Goal: Transaction & Acquisition: Purchase product/service

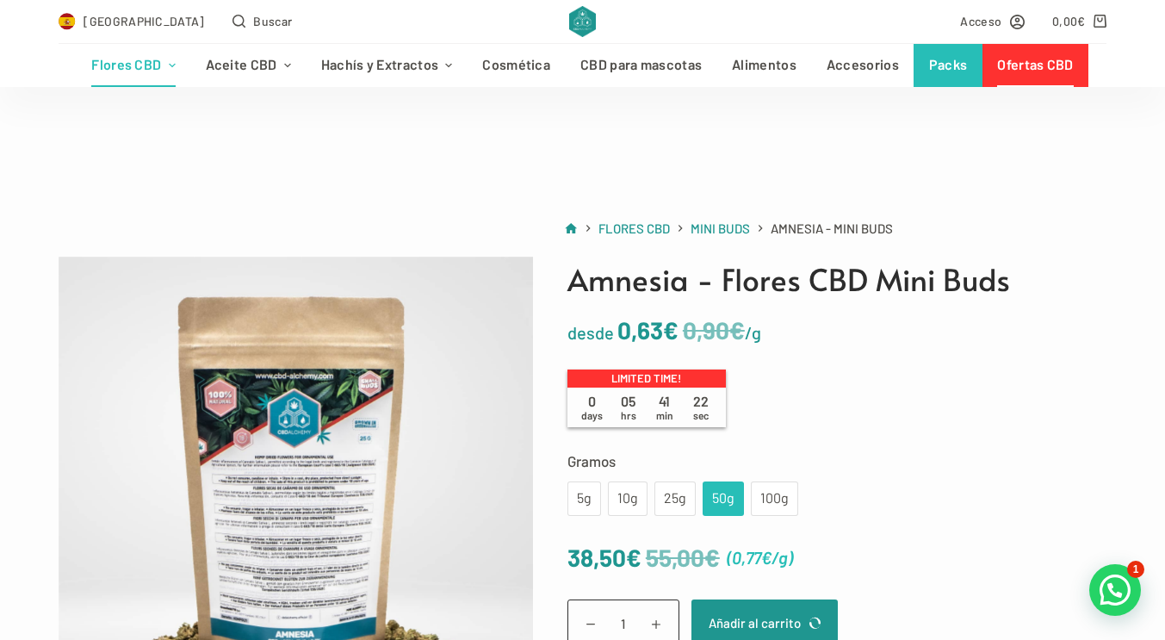
scroll to position [89, 0]
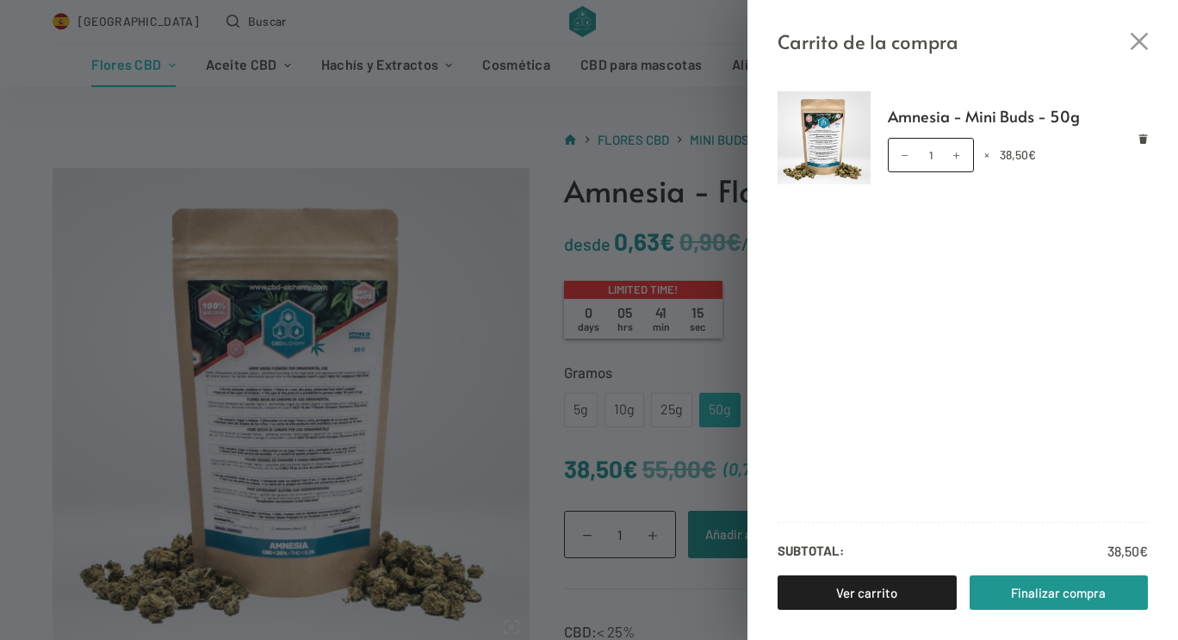
click at [468, 294] on div "Carrito de la compra Amnesia - Mini Buds - 50g Amnesia - Mini Buds - 50g cantid…" at bounding box center [589, 320] width 1178 height 640
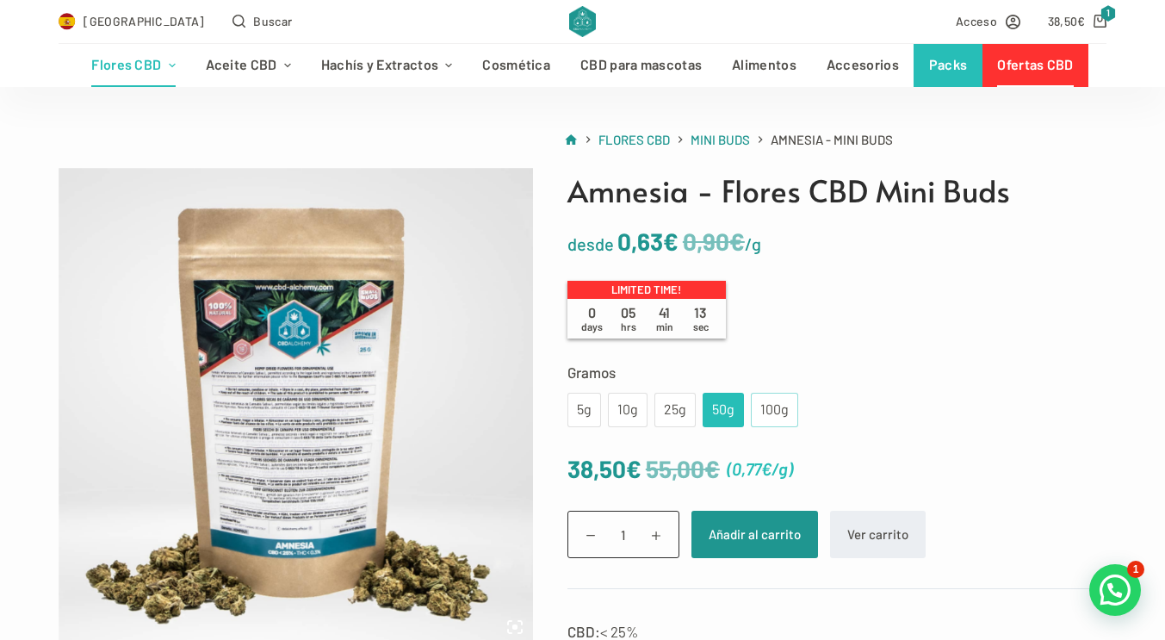
click at [757, 398] on div "100g" at bounding box center [774, 410] width 47 height 34
click at [713, 402] on div "50g" at bounding box center [723, 410] width 21 height 22
click at [722, 547] on button "Añadir al carrito" at bounding box center [754, 534] width 127 height 47
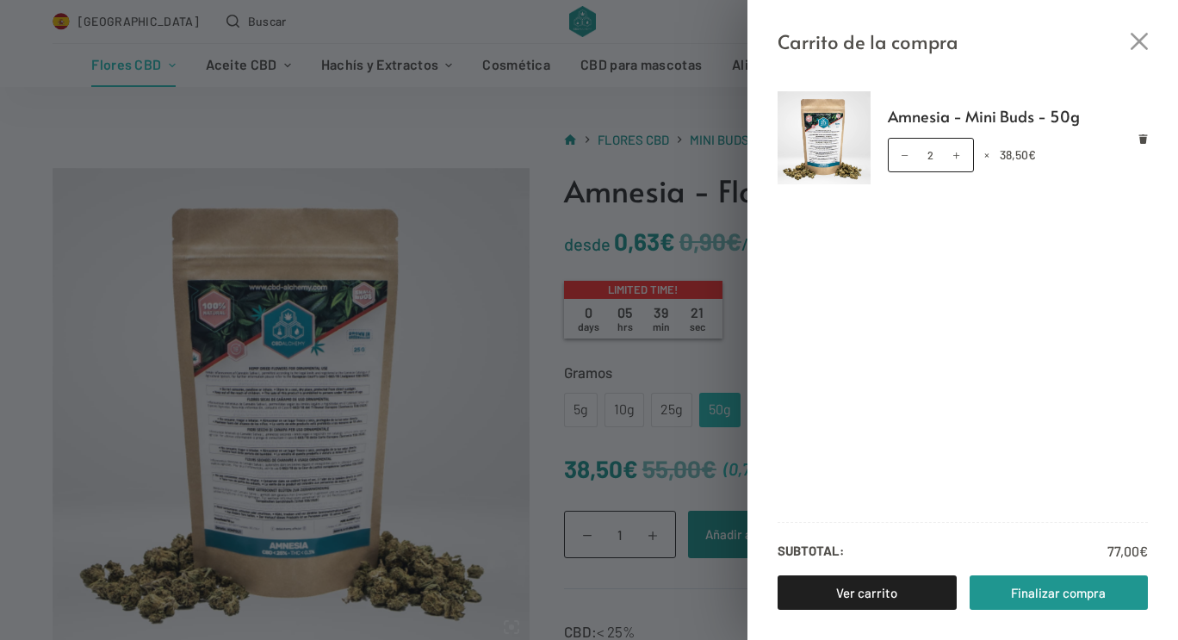
click at [1045, 71] on div "Amnesia - Mini Buds - 50g Amnesia - Mini Buds - 50g cantidad 2 × 38,50 € Subtot…" at bounding box center [962, 348] width 430 height 583
click at [1134, 42] on icon "Cerrar el cajón del carrito" at bounding box center [1138, 41] width 17 height 17
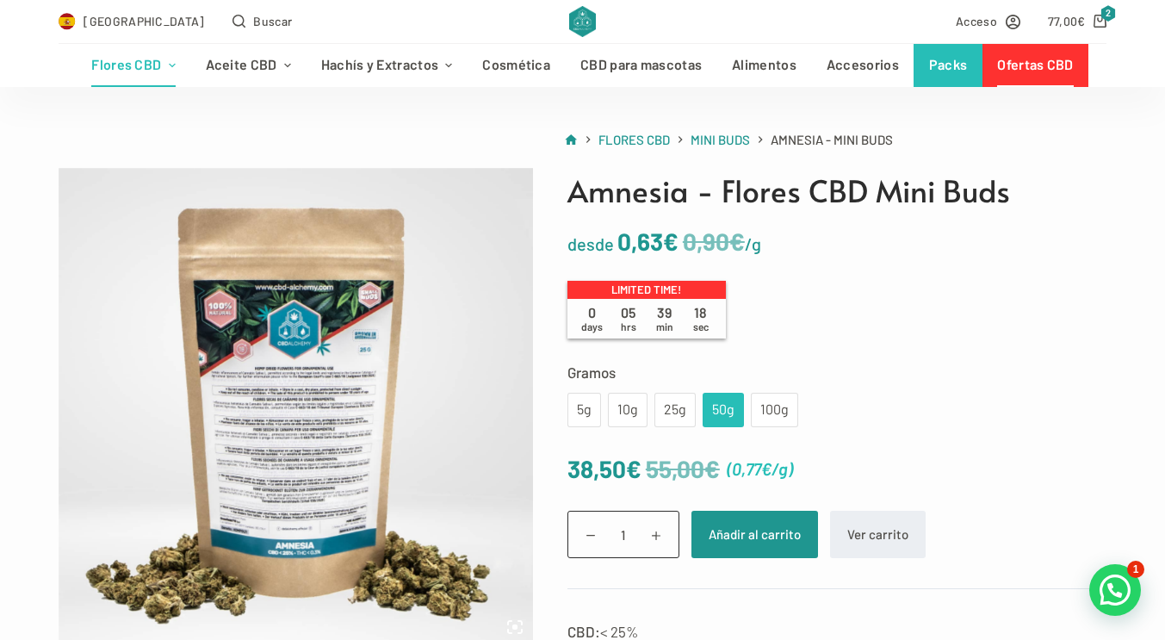
click at [1052, 75] on link "Ofertas CBD" at bounding box center [1035, 65] width 106 height 43
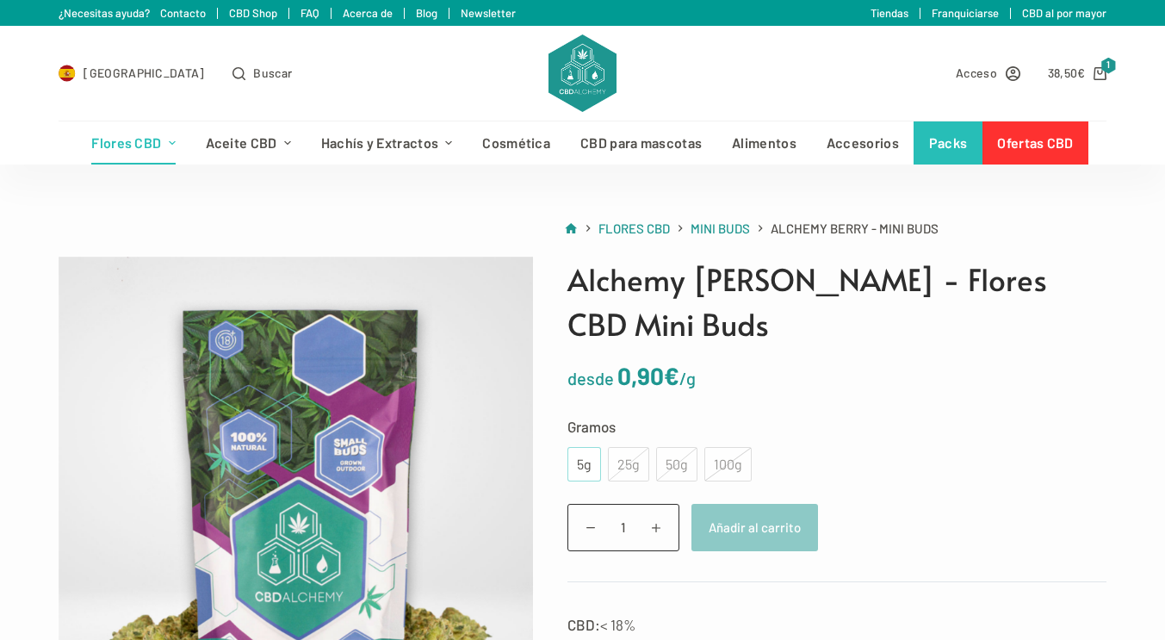
click at [584, 453] on div "5g" at bounding box center [584, 464] width 13 height 22
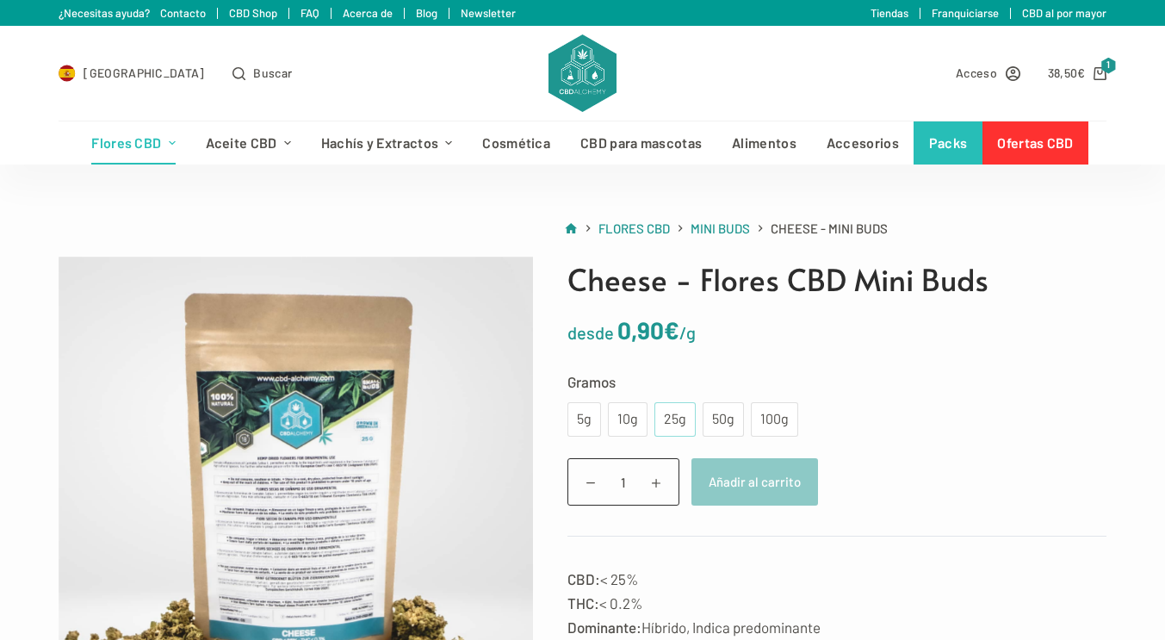
click at [658, 430] on div "25g" at bounding box center [674, 419] width 41 height 34
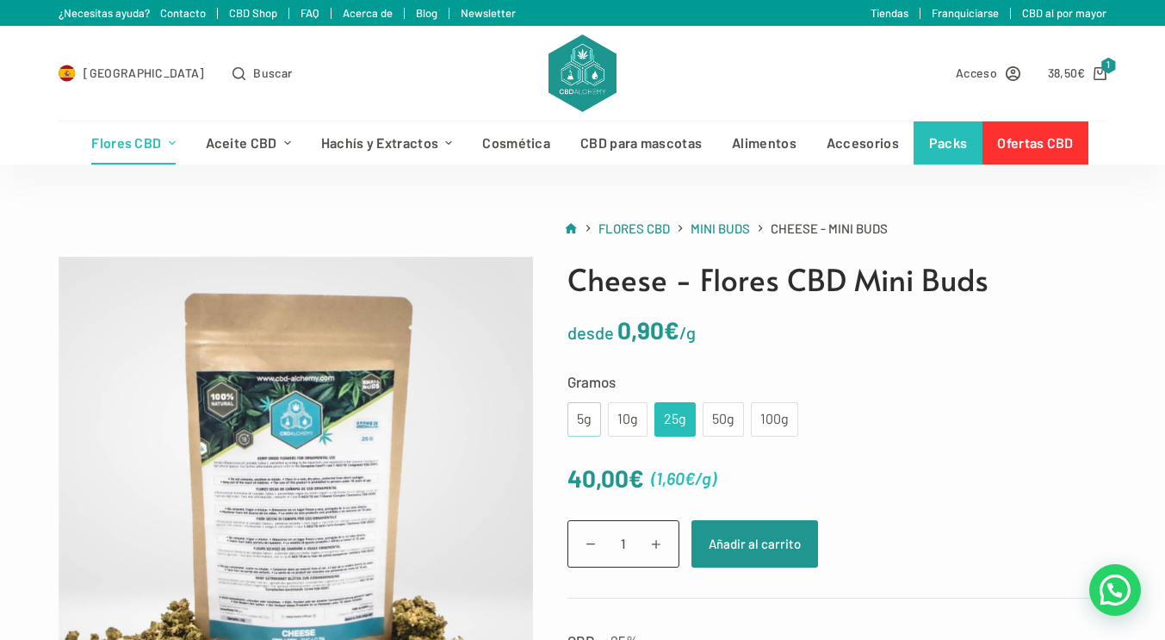
click at [587, 412] on div "5g" at bounding box center [584, 419] width 13 height 22
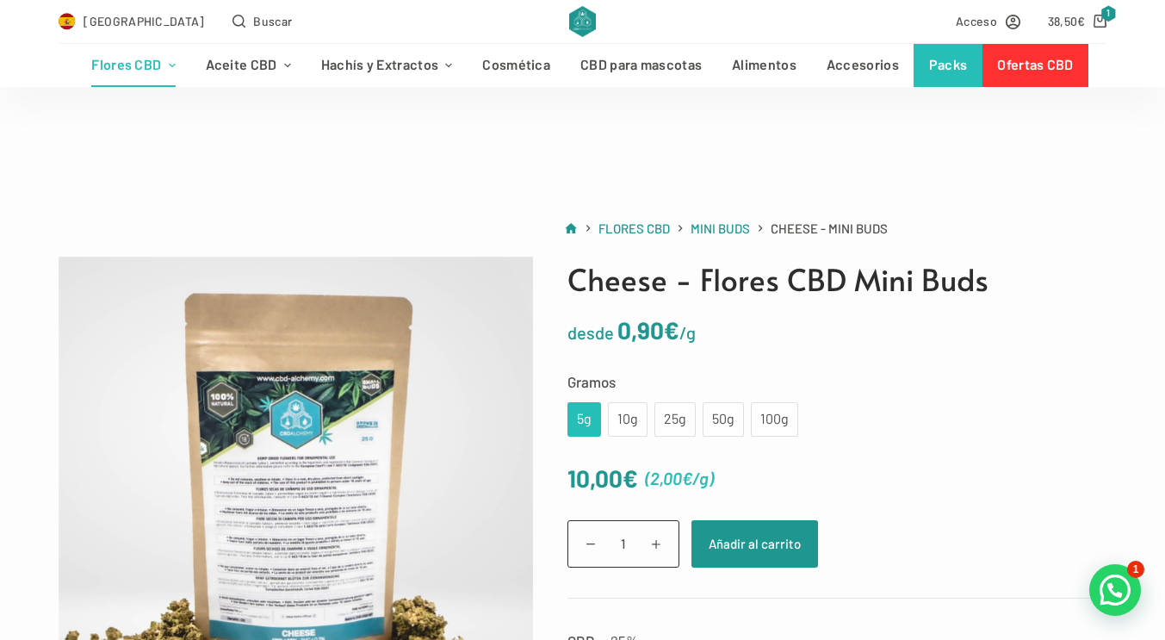
scroll to position [98, 0]
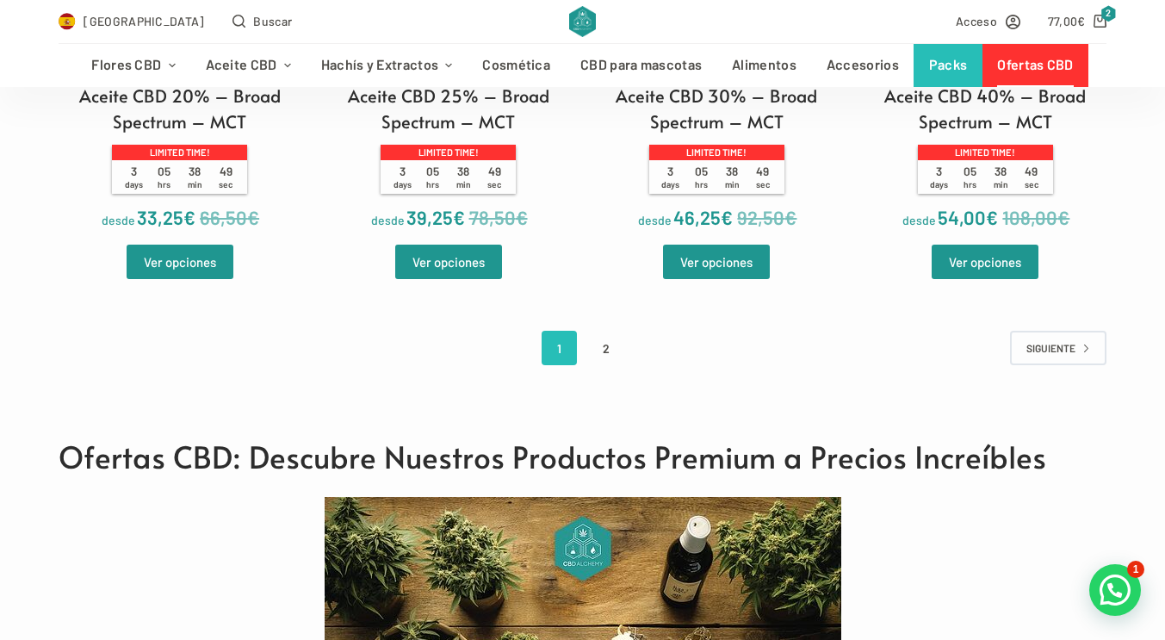
scroll to position [3763, 0]
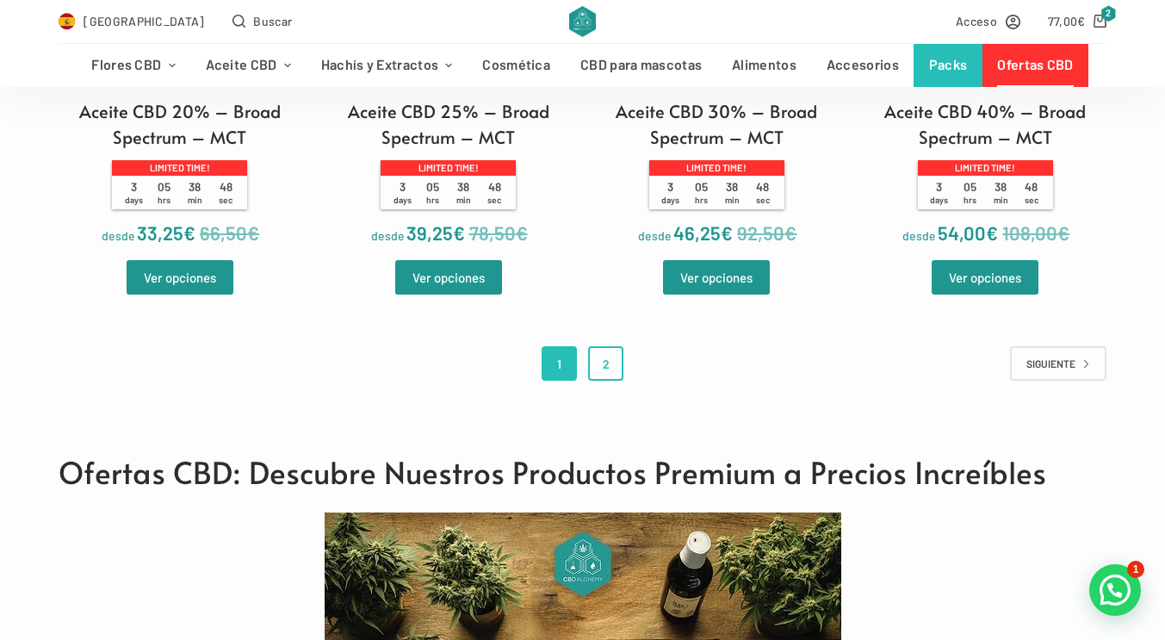
click at [610, 373] on link "2" at bounding box center [605, 363] width 35 height 34
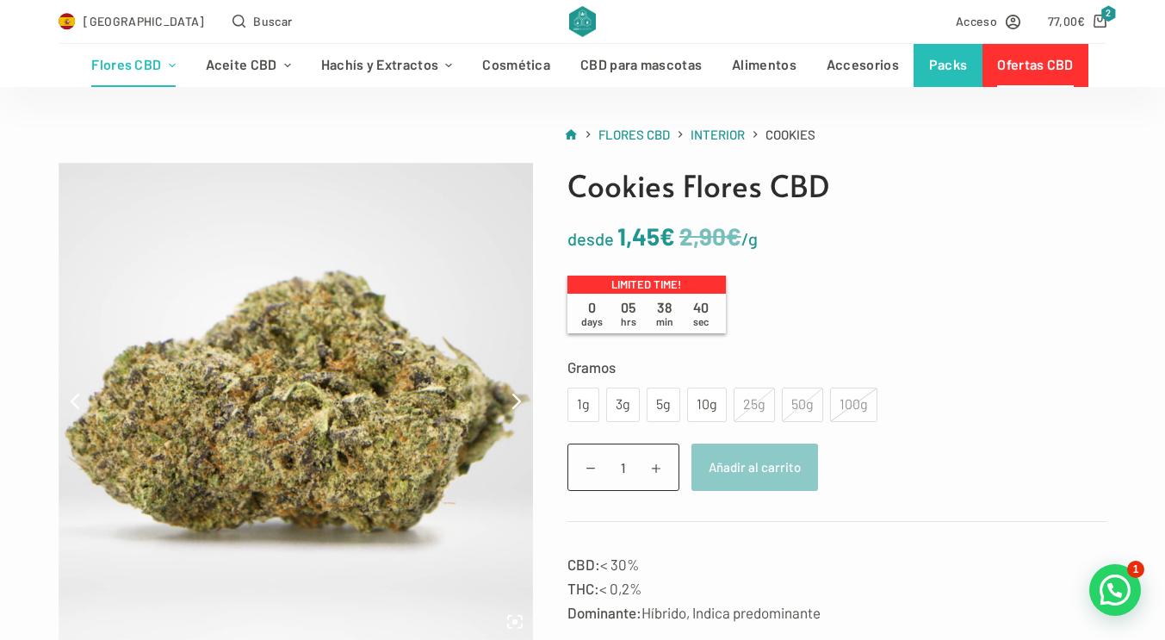
scroll to position [95, 0]
click at [623, 409] on div "3g" at bounding box center [622, 404] width 13 height 22
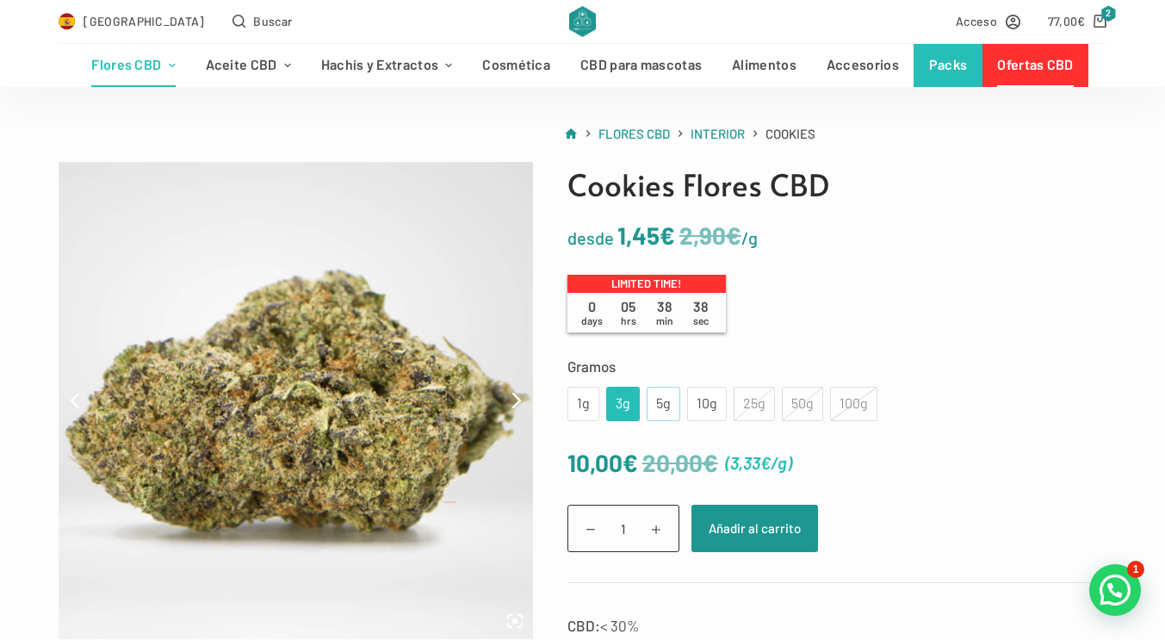
click at [665, 406] on div "5g" at bounding box center [663, 404] width 13 height 22
click at [697, 399] on div "10g" at bounding box center [706, 404] width 19 height 22
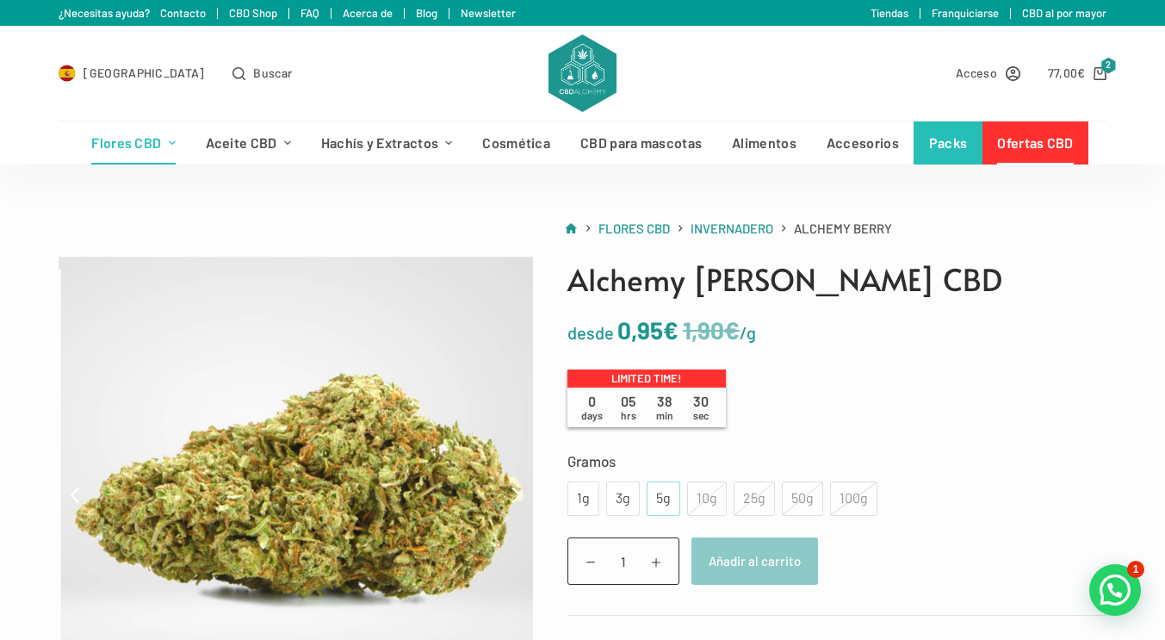
click at [665, 501] on div "5g" at bounding box center [663, 498] width 13 height 22
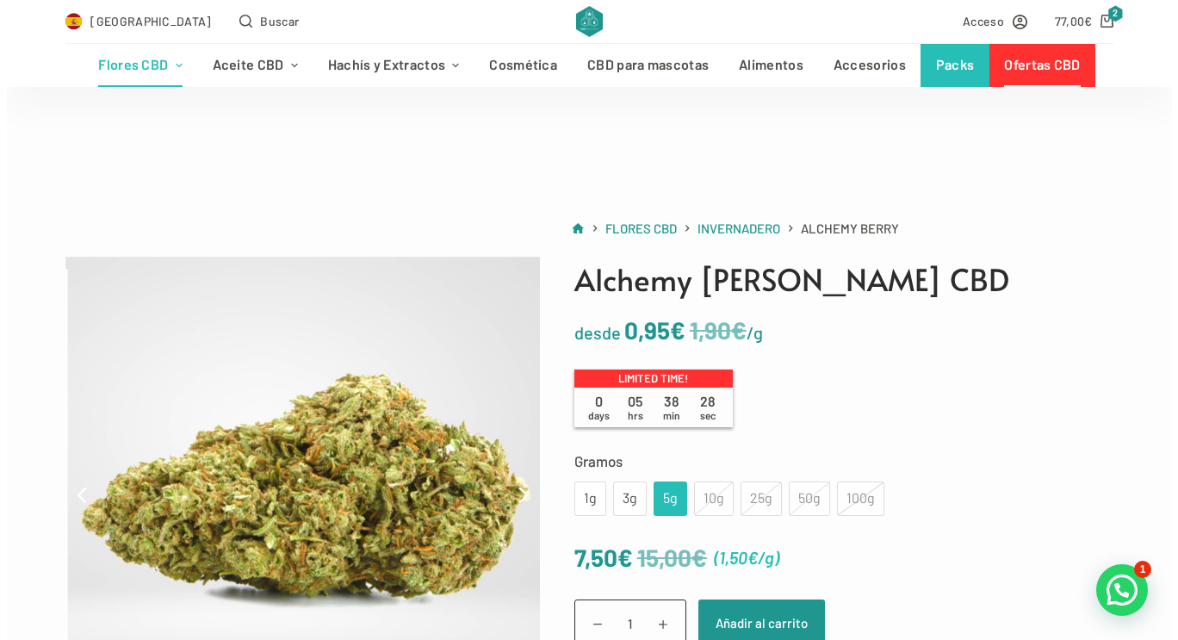
scroll to position [103, 0]
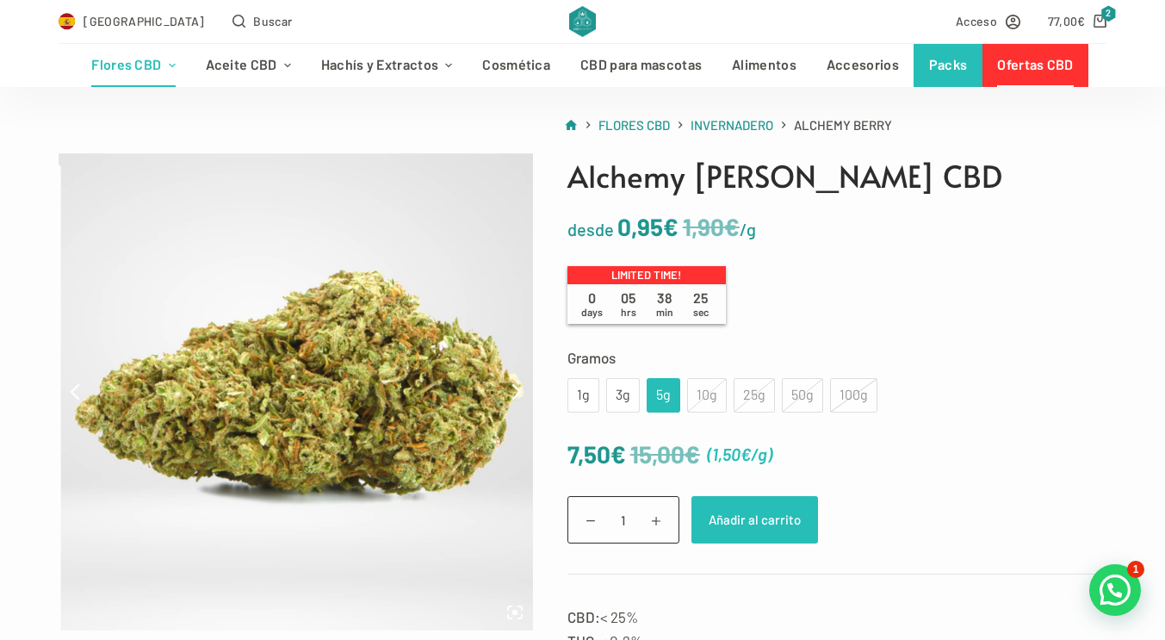
click at [732, 514] on button "Añadir al carrito" at bounding box center [754, 519] width 127 height 47
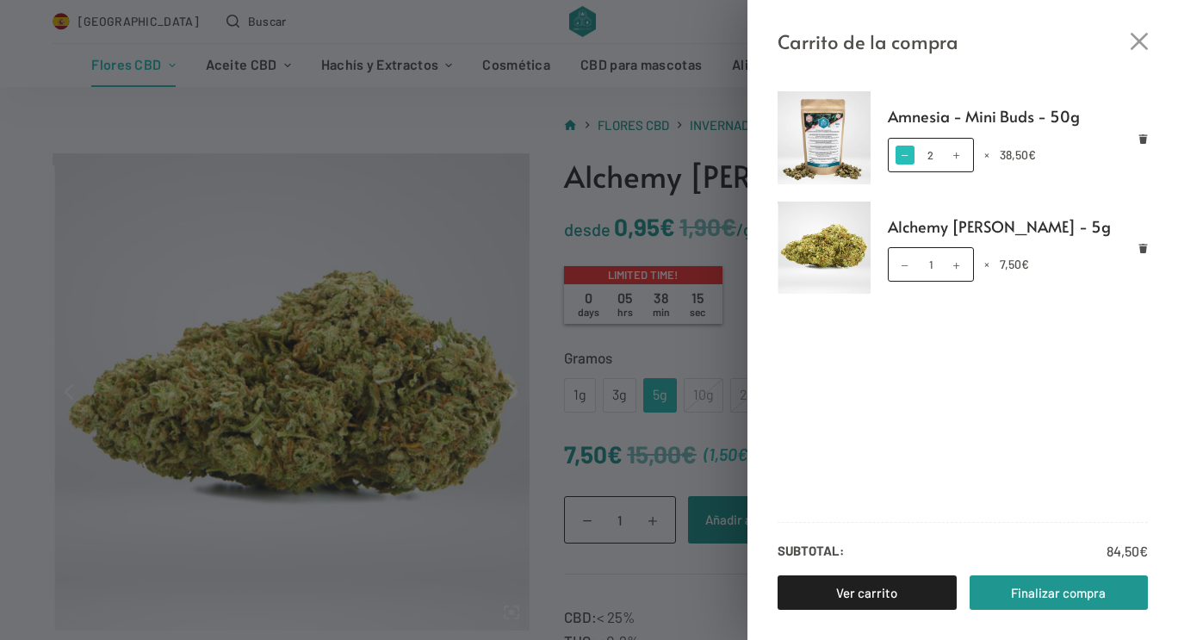
click at [903, 158] on span at bounding box center [904, 155] width 19 height 19
type input "1"
click at [1057, 595] on link "Finalizar compra" at bounding box center [1058, 592] width 179 height 34
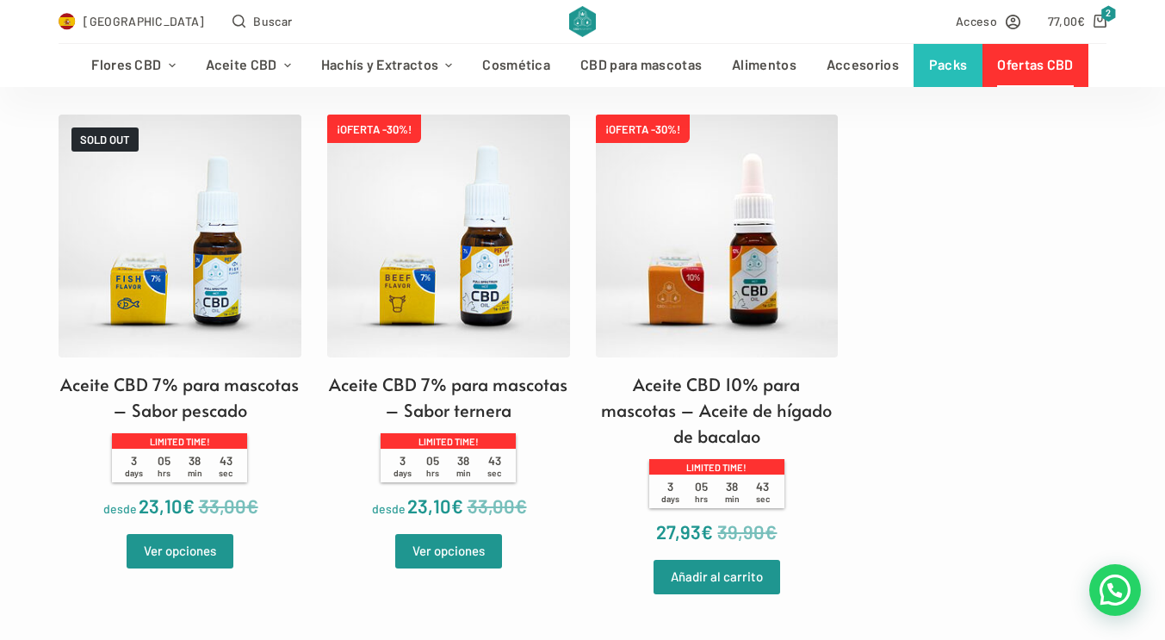
scroll to position [1923, 0]
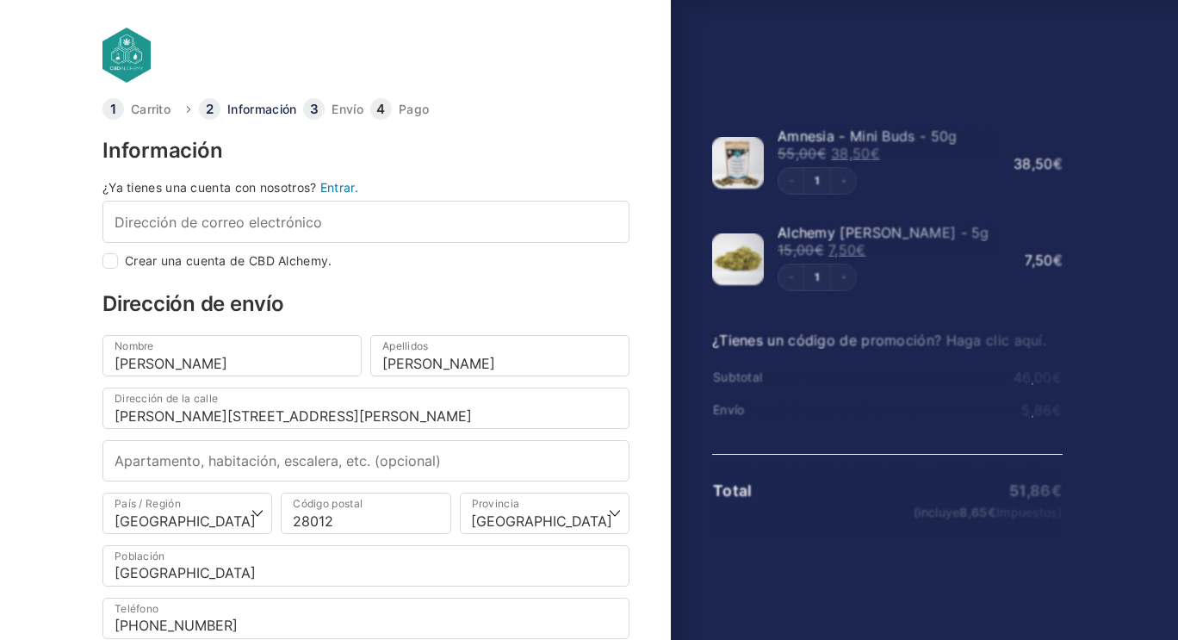
select select "B"
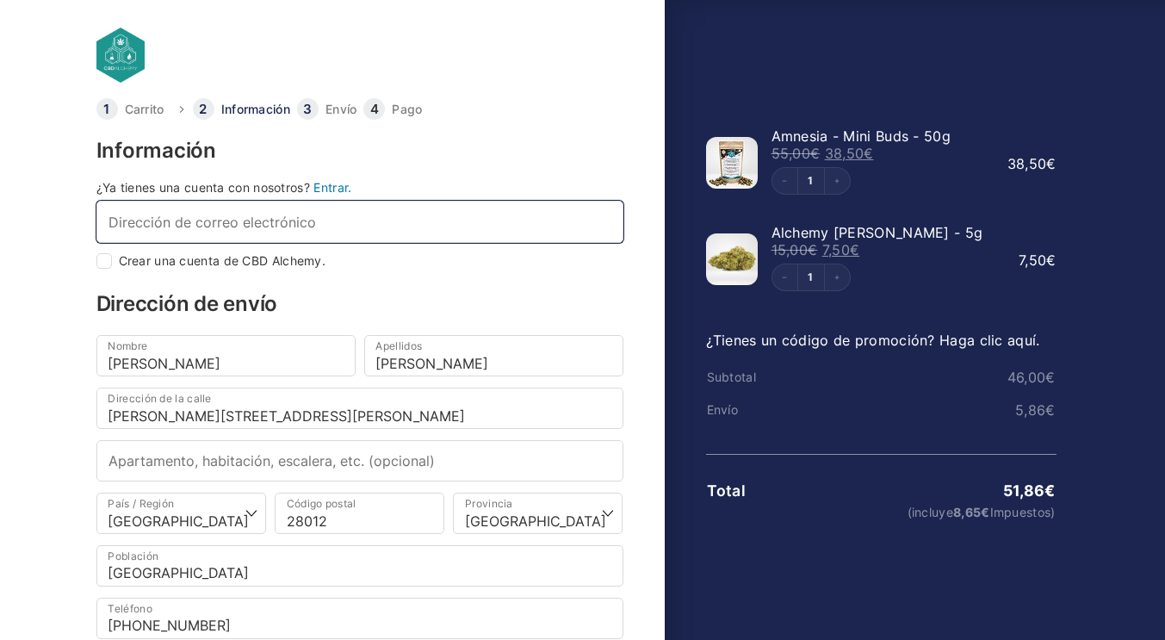
click at [413, 220] on input "Dirección de correo electrónico *" at bounding box center [359, 221] width 527 height 41
type input "smff02@gmail.com"
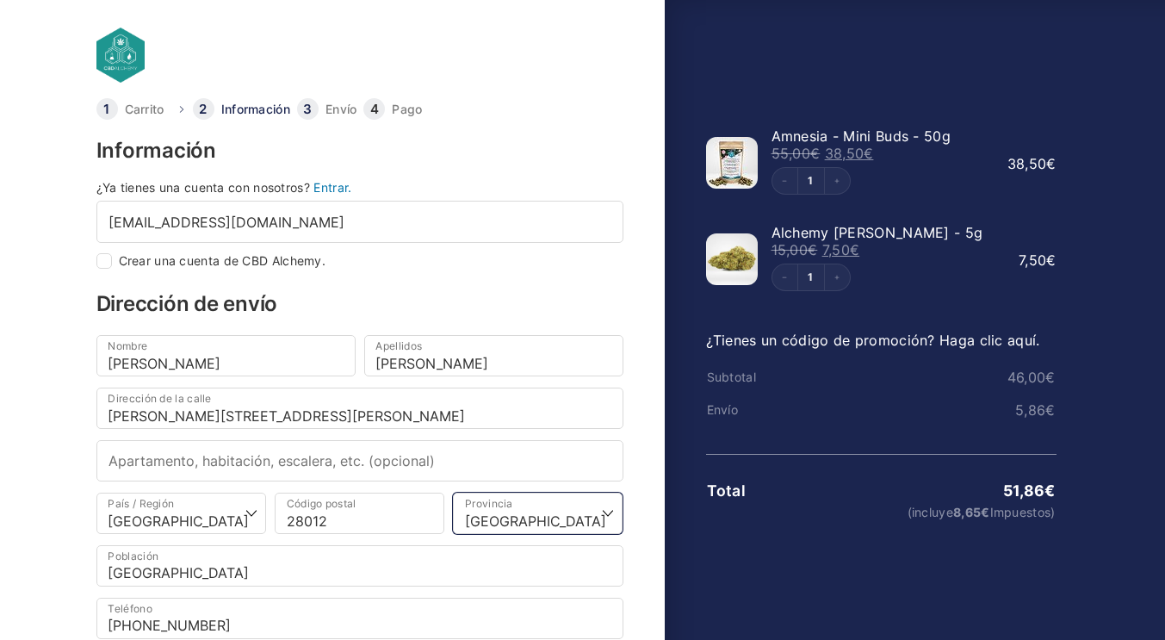
select select "M"
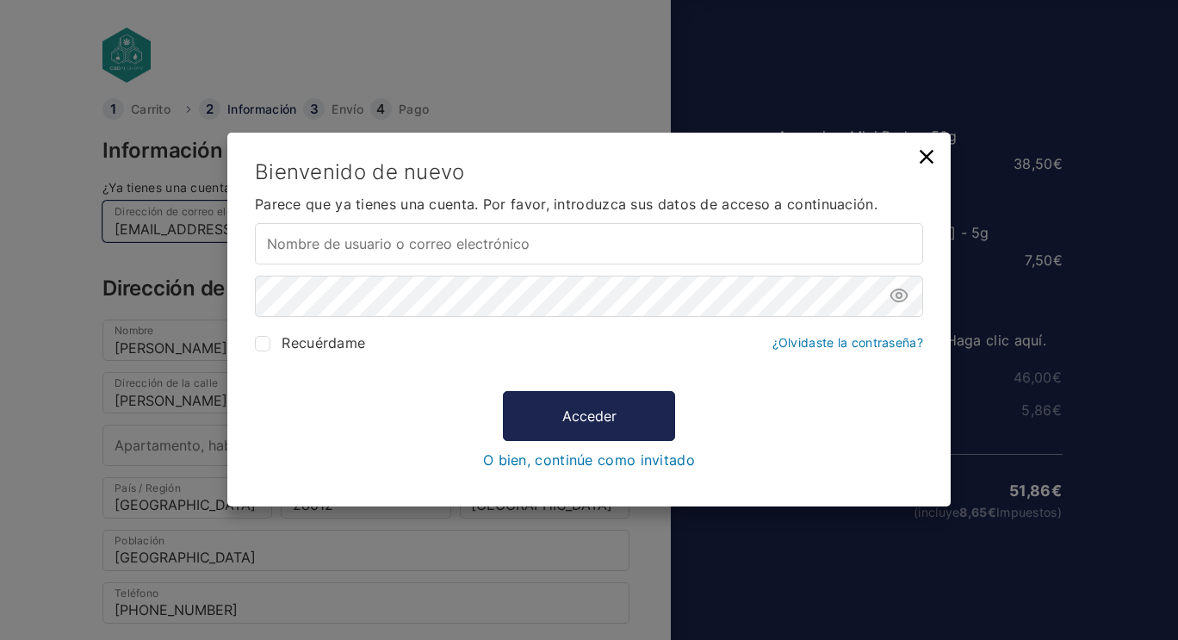
type input "smff02@gmail.com"
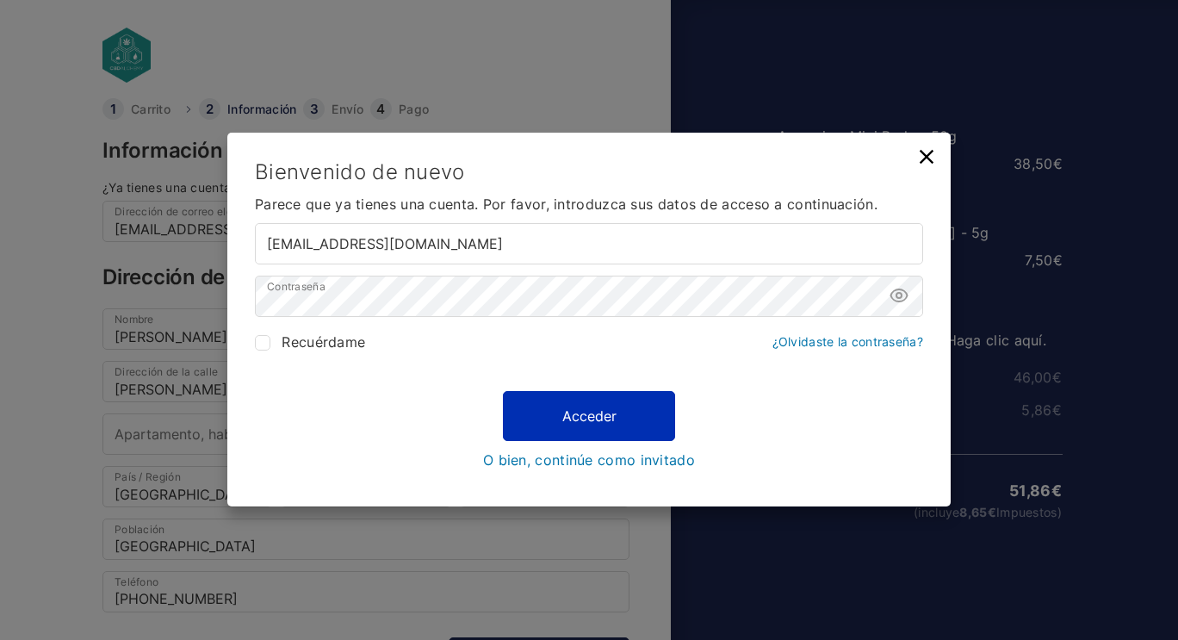
click at [530, 420] on button "Acceder" at bounding box center [589, 416] width 172 height 50
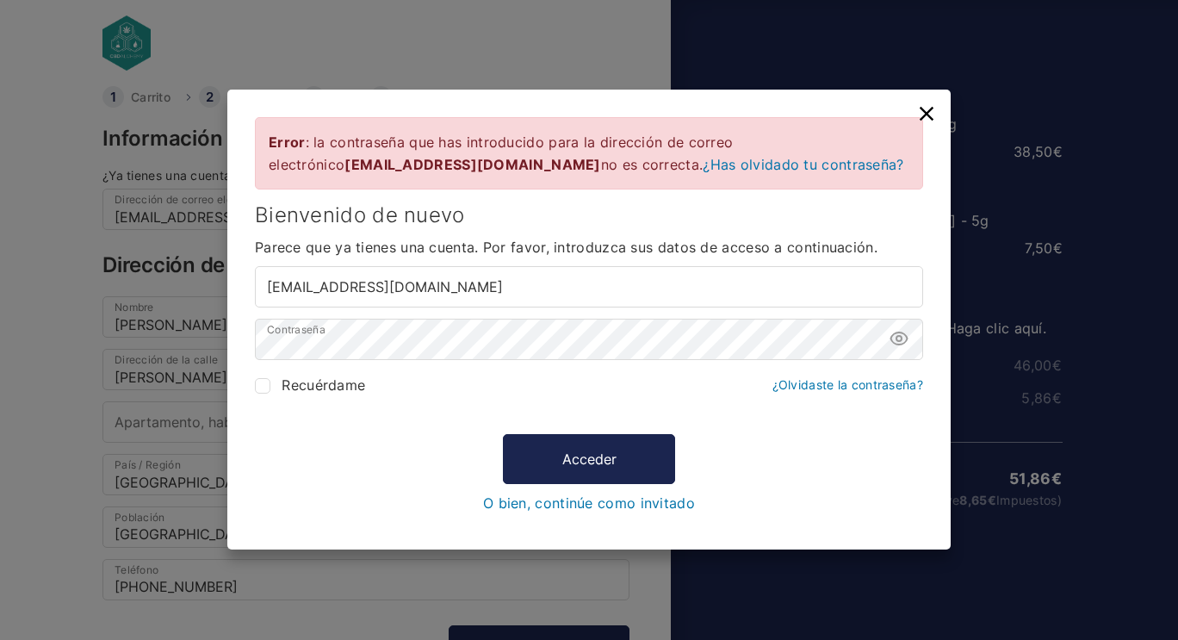
scroll to position [12, 0]
click at [365, 336] on form "Error : la contraseña que has introducido para la dirección de correo electróni…" at bounding box center [589, 313] width 668 height 393
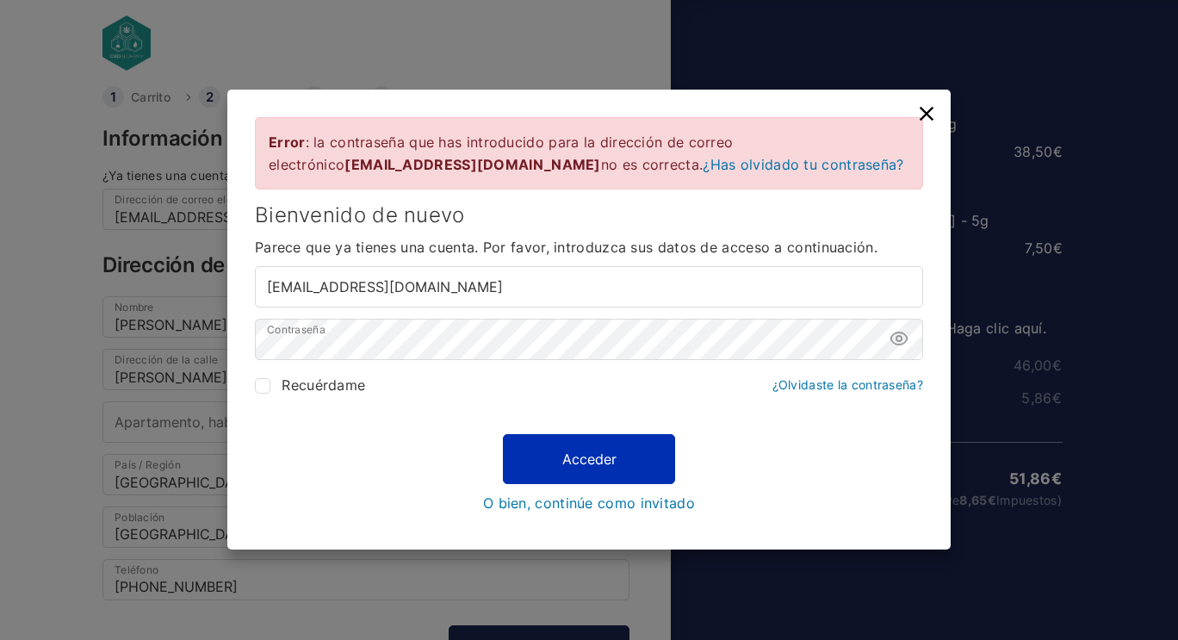
click at [589, 459] on button "Acceder" at bounding box center [589, 459] width 172 height 50
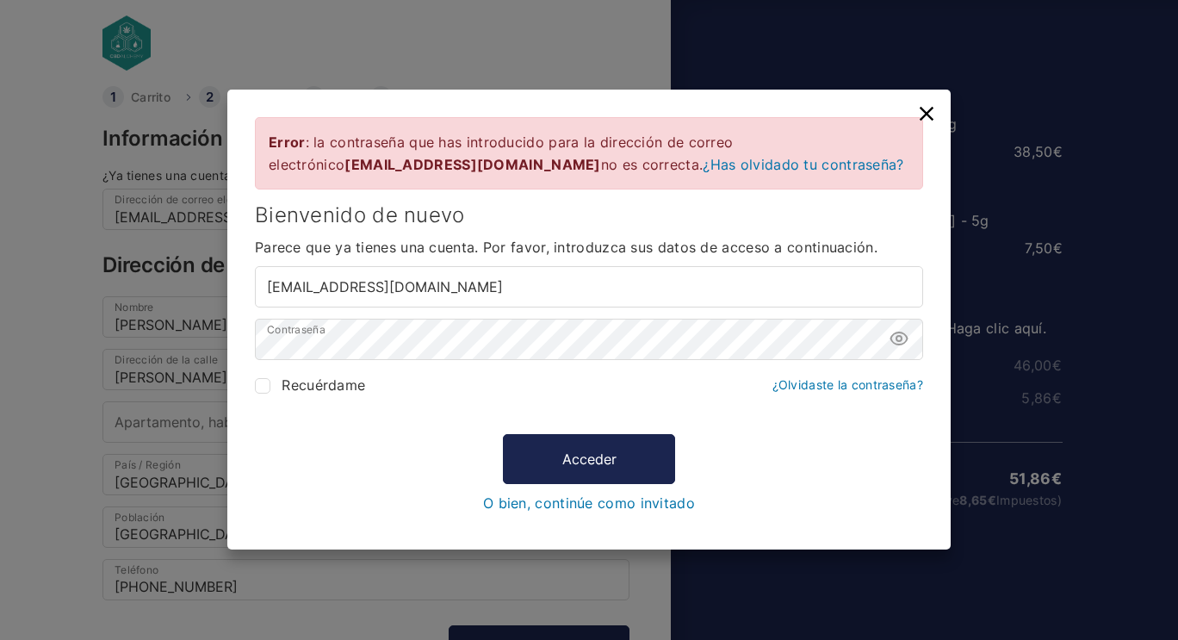
click at [703, 164] on link "¿Has olvidado tu contraseña?" at bounding box center [803, 164] width 201 height 17
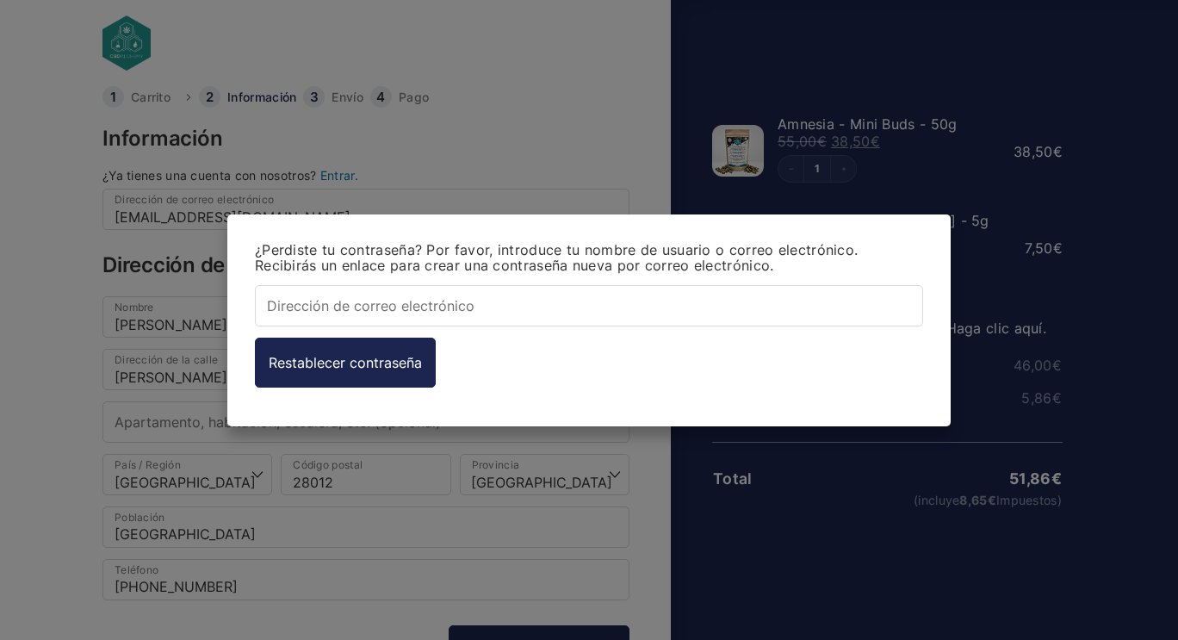
type input "smff02@gmail.com"
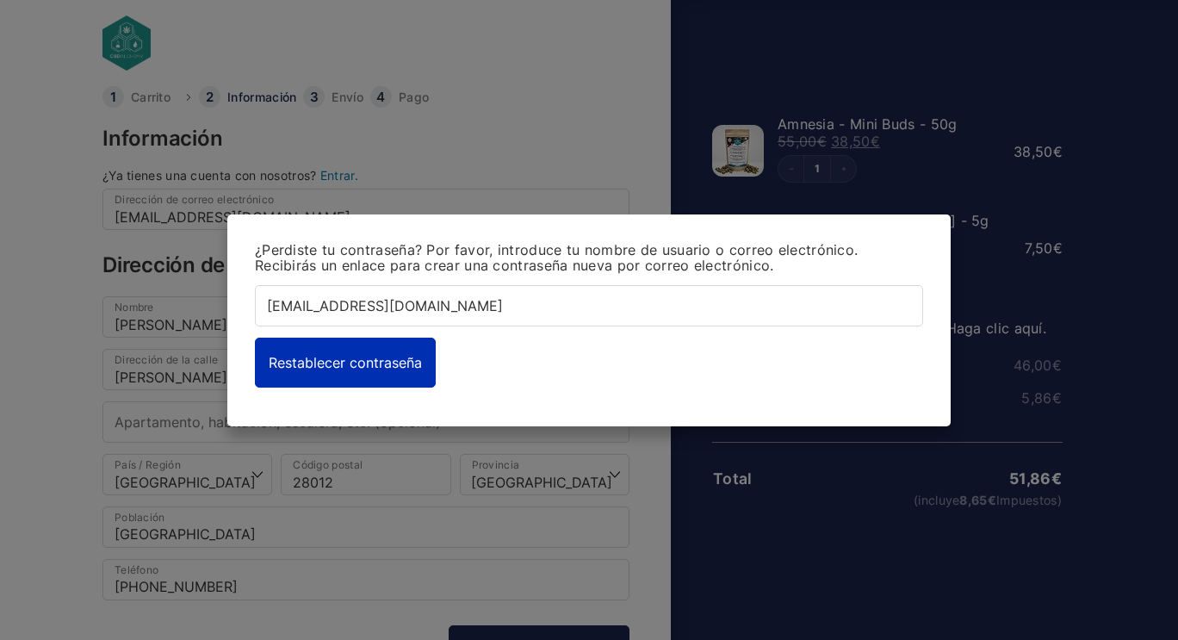
click at [381, 368] on button "Restablecer contraseña" at bounding box center [345, 362] width 181 height 50
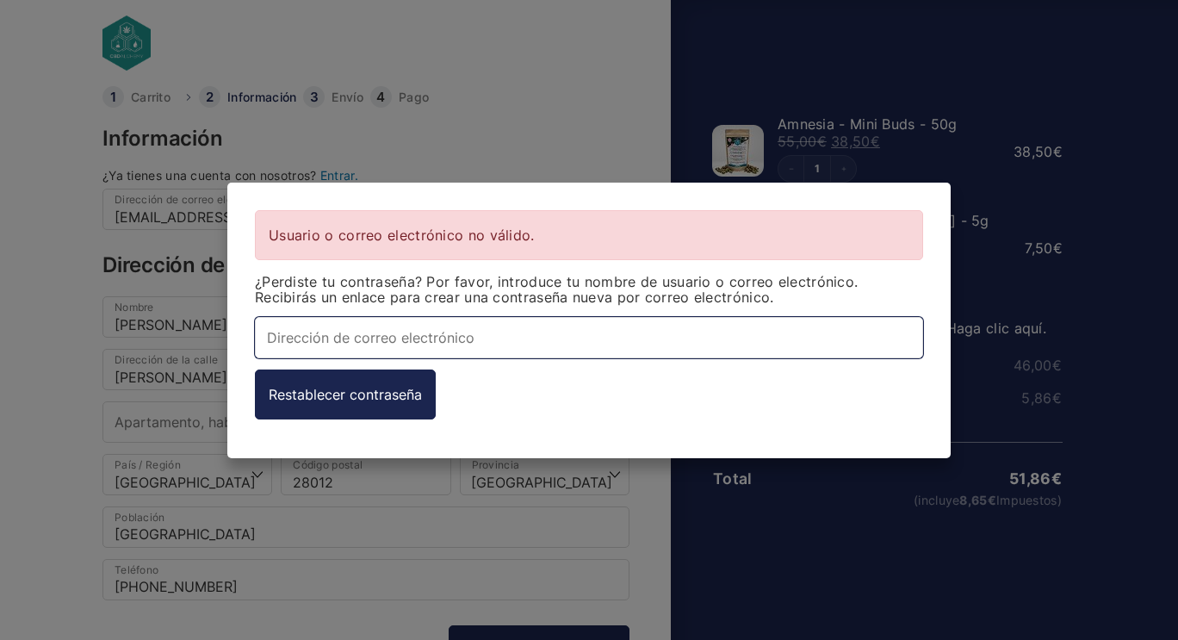
click at [486, 354] on input "Dirección de correo electrónico *" at bounding box center [589, 336] width 668 height 41
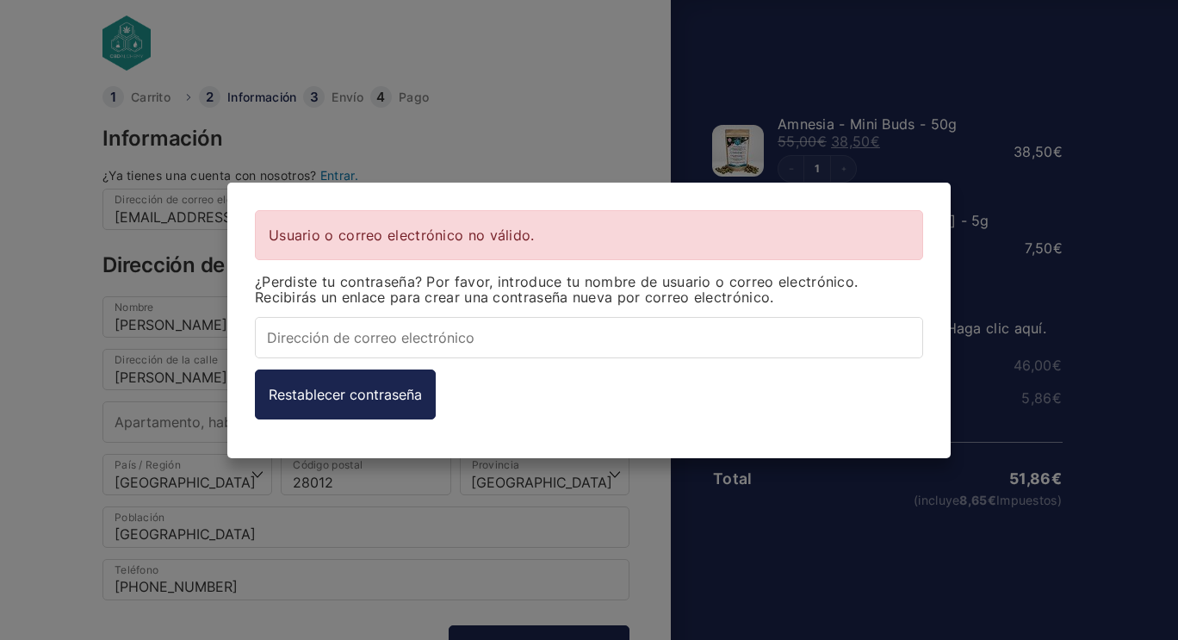
click at [641, 25] on div "Usuario o correo electrónico no válido. ¿Perdiste tu contraseña? Por favor, int…" at bounding box center [589, 320] width 1178 height 640
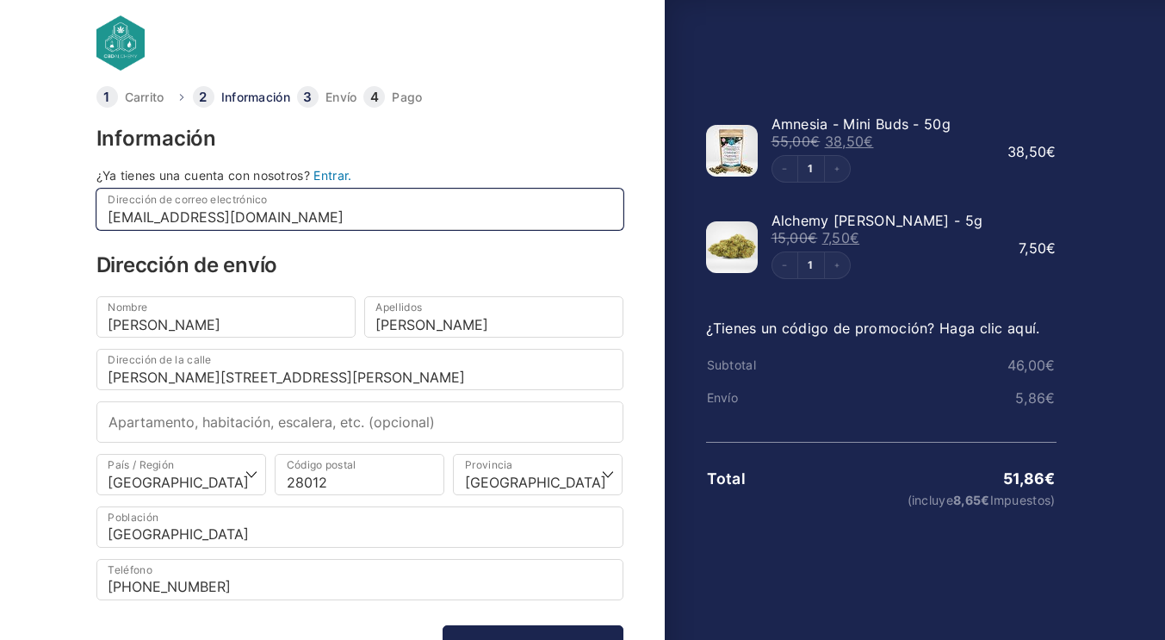
click at [347, 207] on input "smff02@gmail.com" at bounding box center [359, 209] width 527 height 41
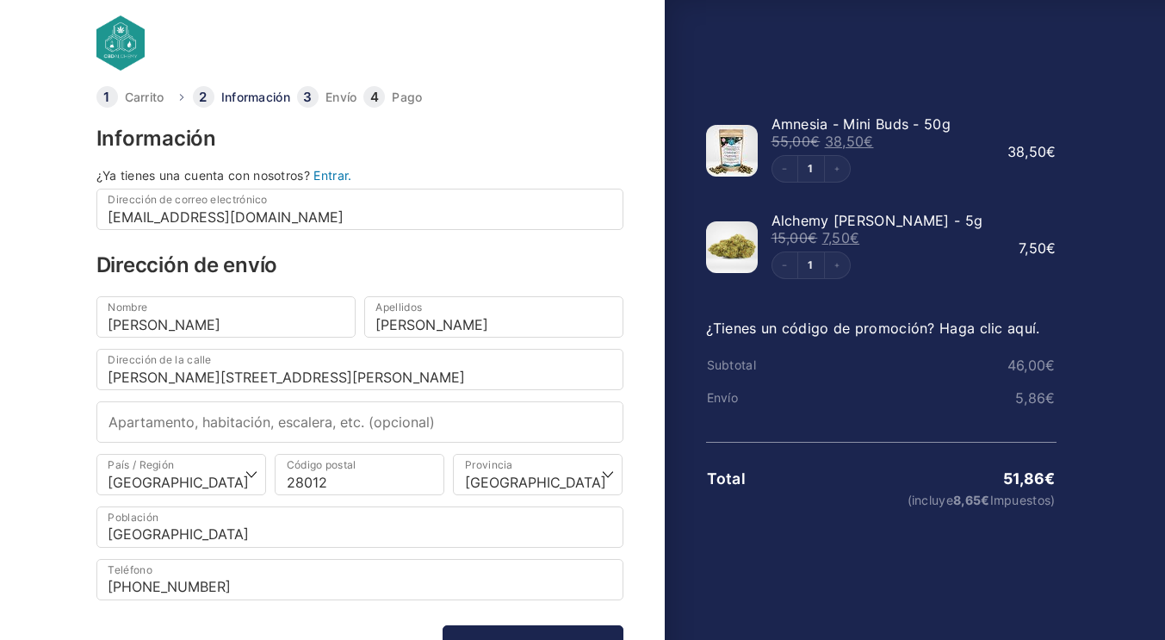
click at [330, 177] on link "Entrar." at bounding box center [332, 175] width 38 height 15
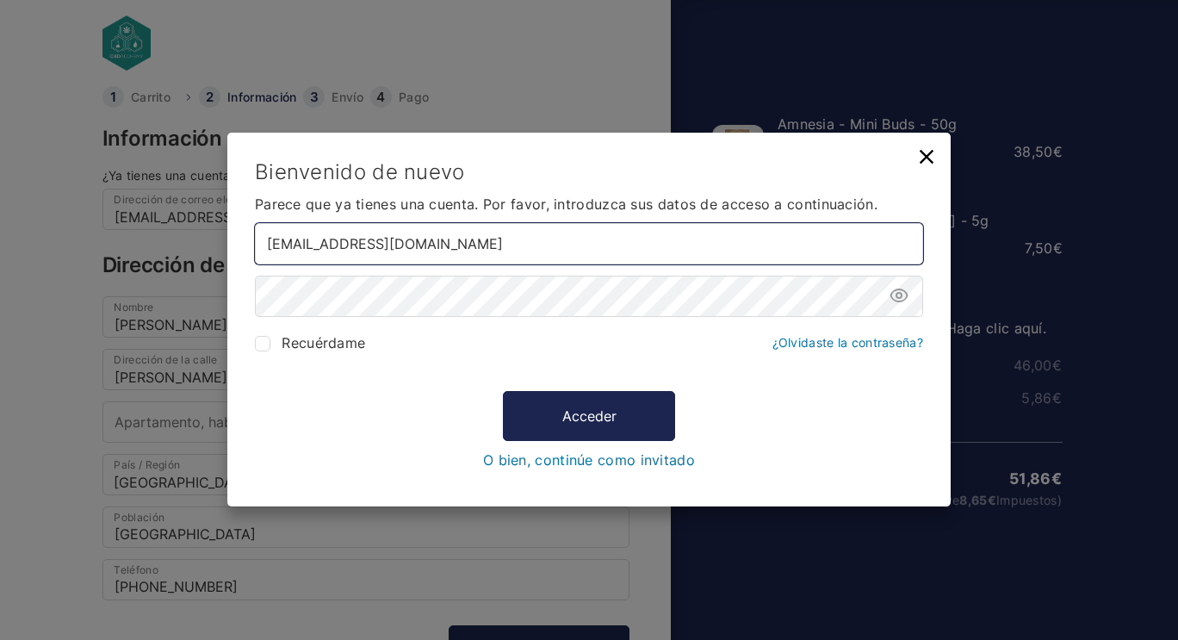
click at [424, 235] on input "smff02@gmail.com" at bounding box center [589, 243] width 668 height 41
type input "[EMAIL_ADDRESS][DOMAIN_NAME]"
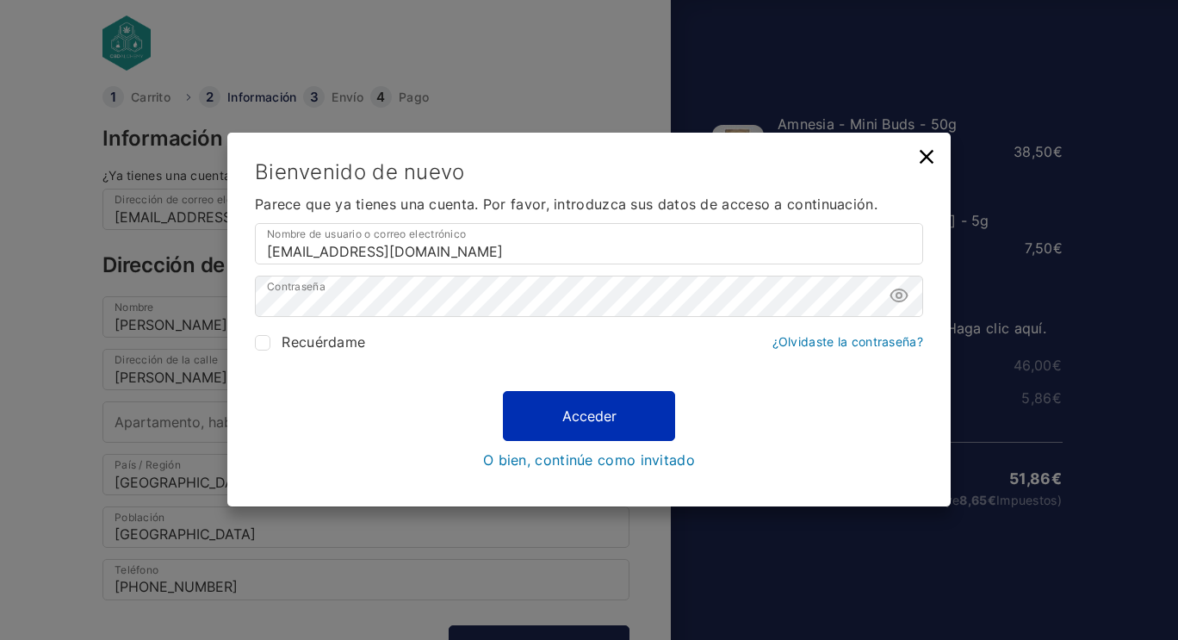
click at [585, 406] on button "Acceder" at bounding box center [589, 416] width 172 height 50
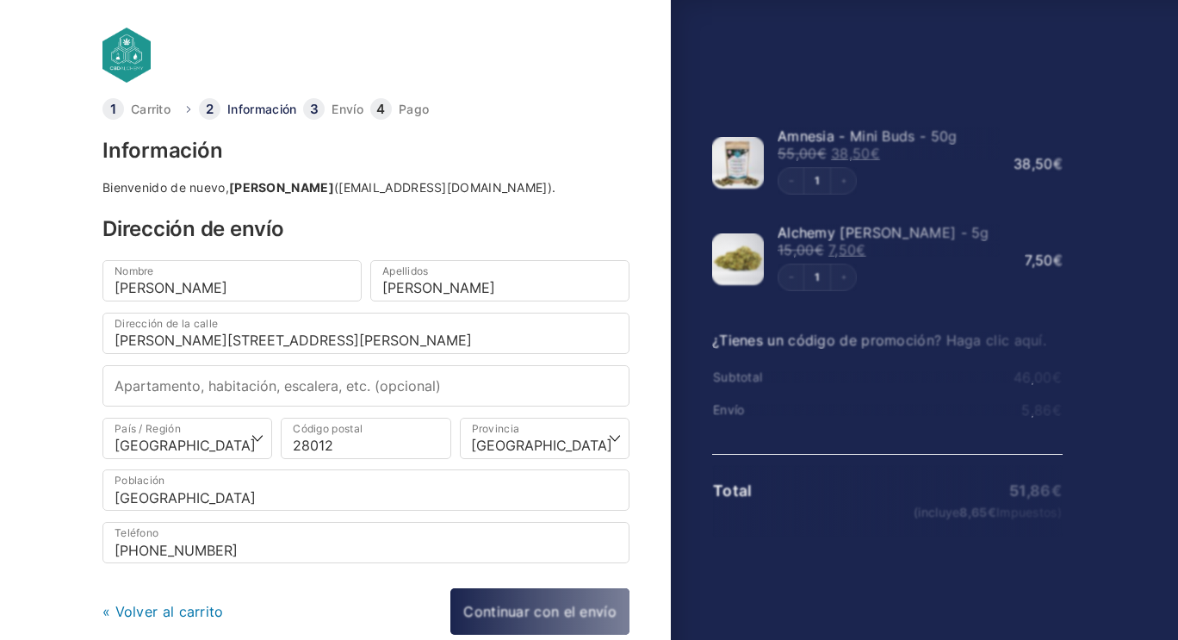
select select "M"
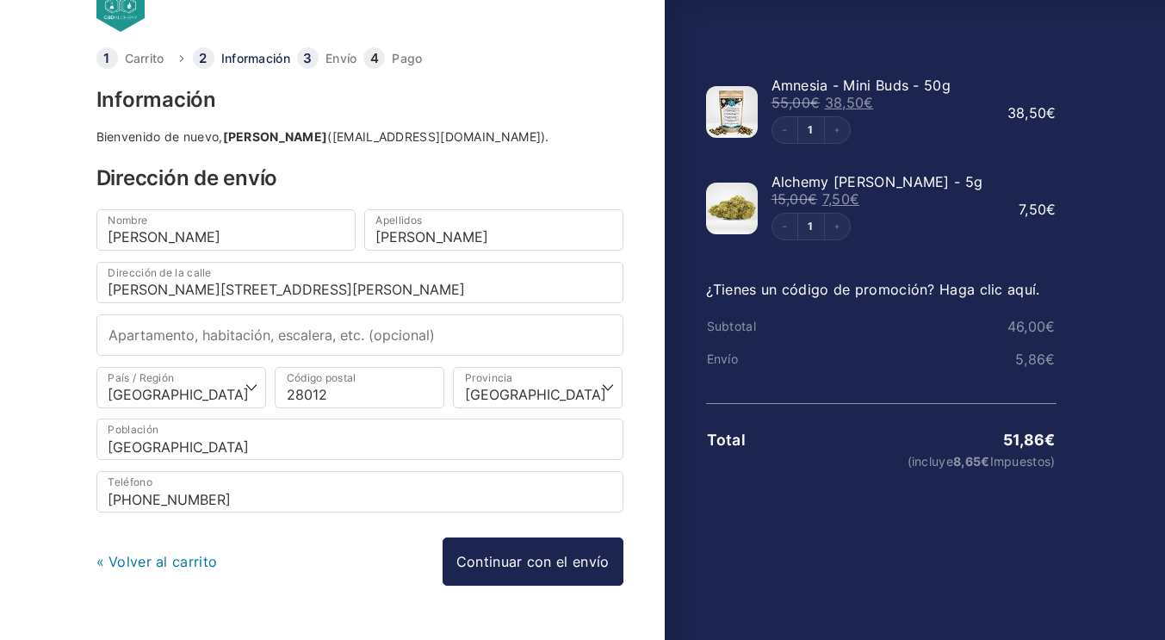
scroll to position [52, 0]
click at [836, 222] on icon "Increment" at bounding box center [836, 225] width 7 height 7
click at [785, 222] on icon "Decrement" at bounding box center [784, 225] width 7 height 7
click at [844, 226] on button "Increment" at bounding box center [837, 226] width 26 height 26
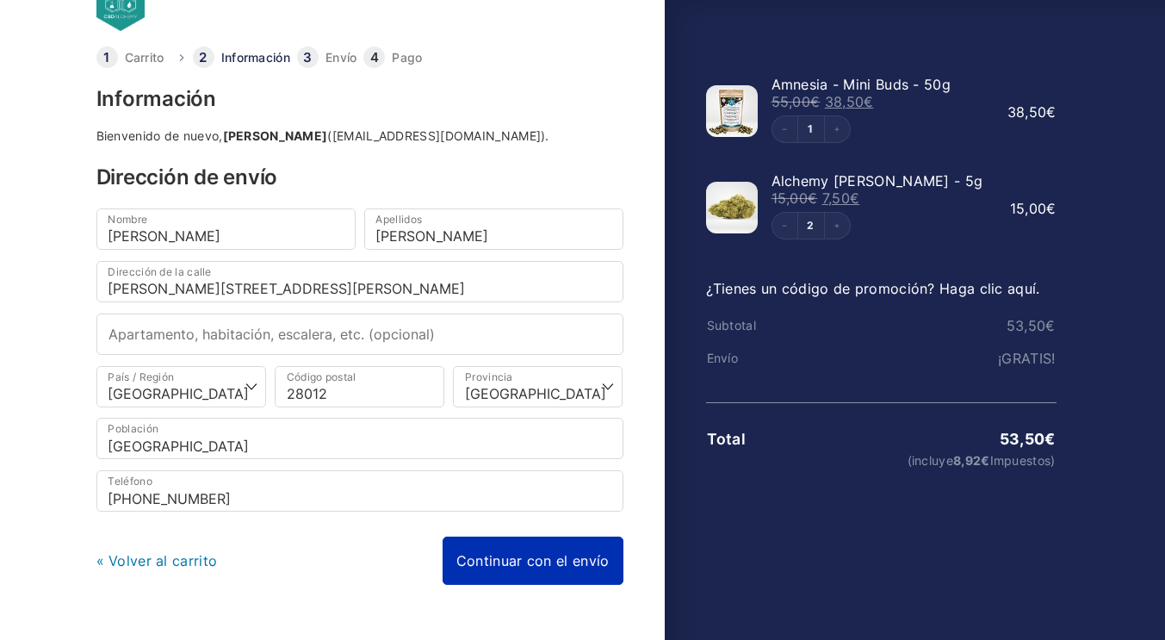
click at [571, 561] on link "Continuar con el envío" at bounding box center [533, 560] width 181 height 48
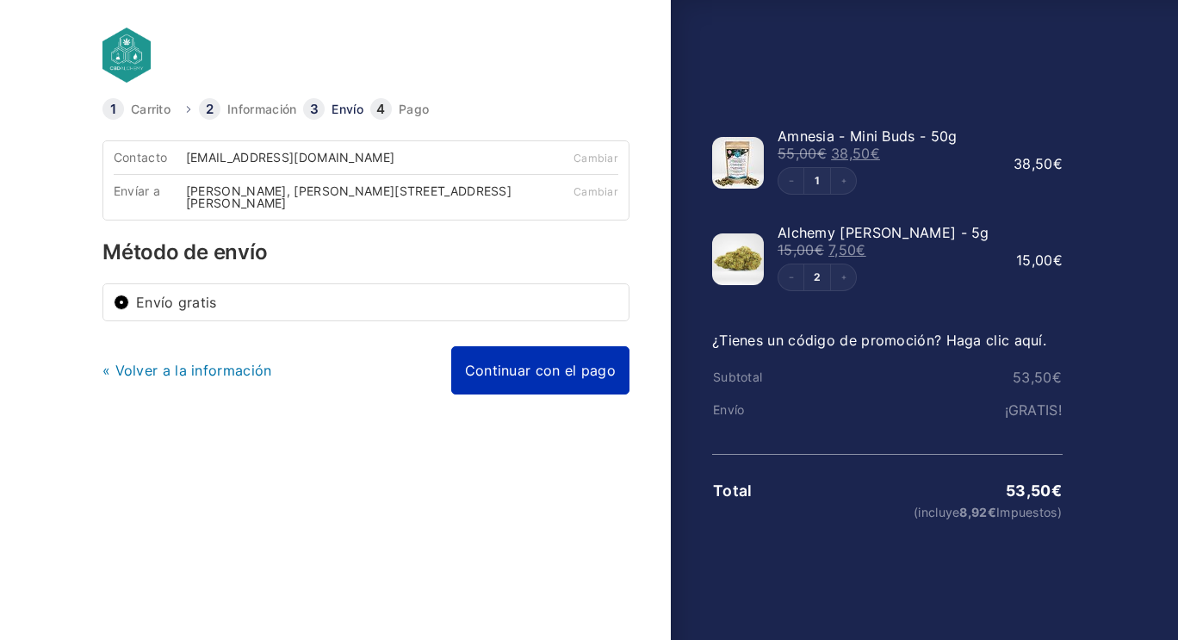
click at [525, 360] on link "Continuar con el pago" at bounding box center [540, 370] width 178 height 48
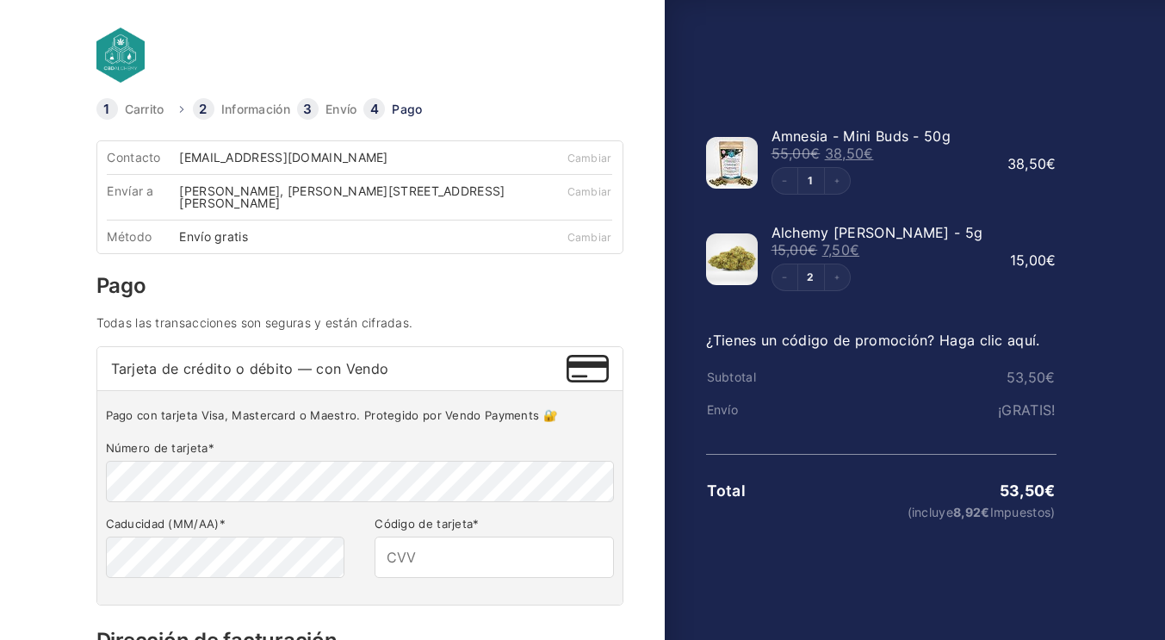
scroll to position [47, 0]
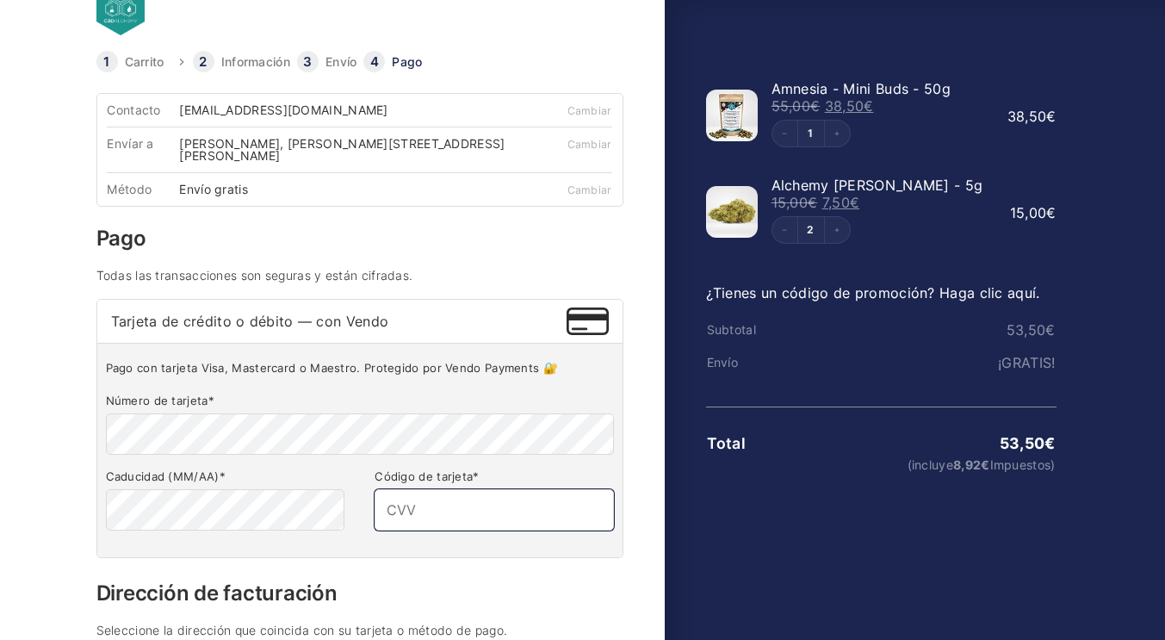
type input "723"
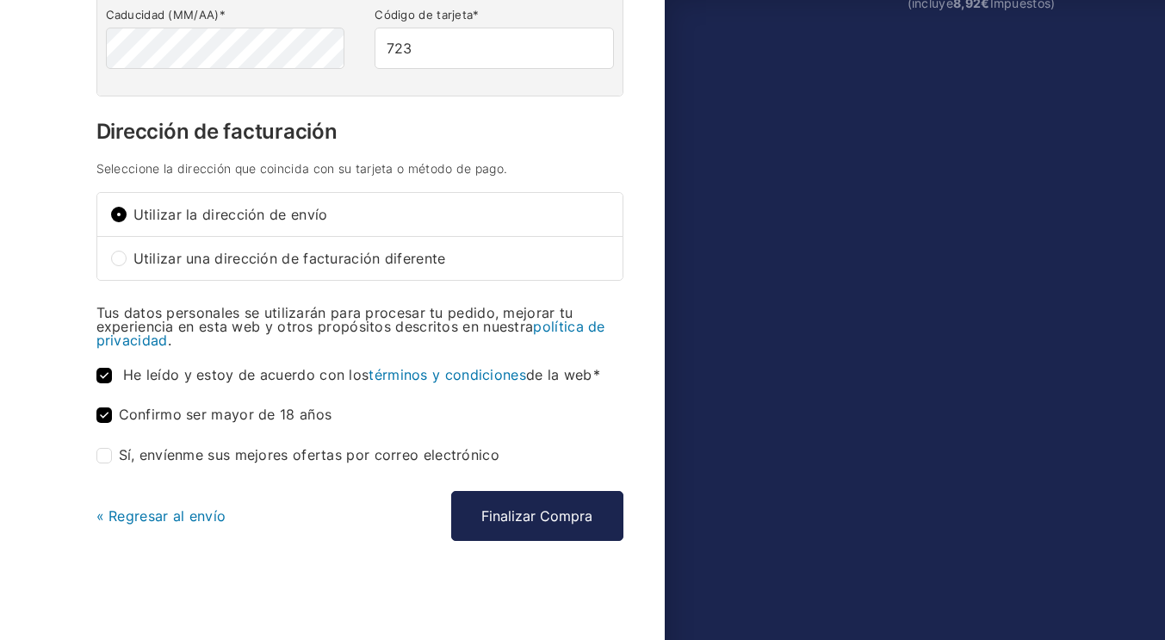
scroll to position [511, 0]
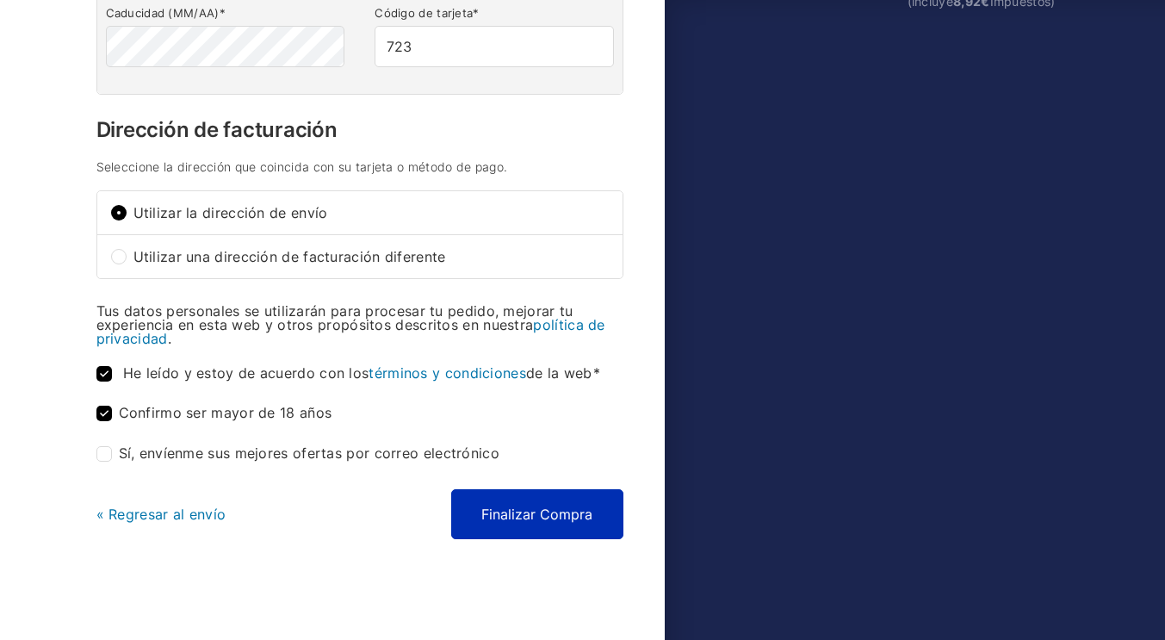
click at [542, 516] on button "Finalizar Compra" at bounding box center [537, 514] width 172 height 50
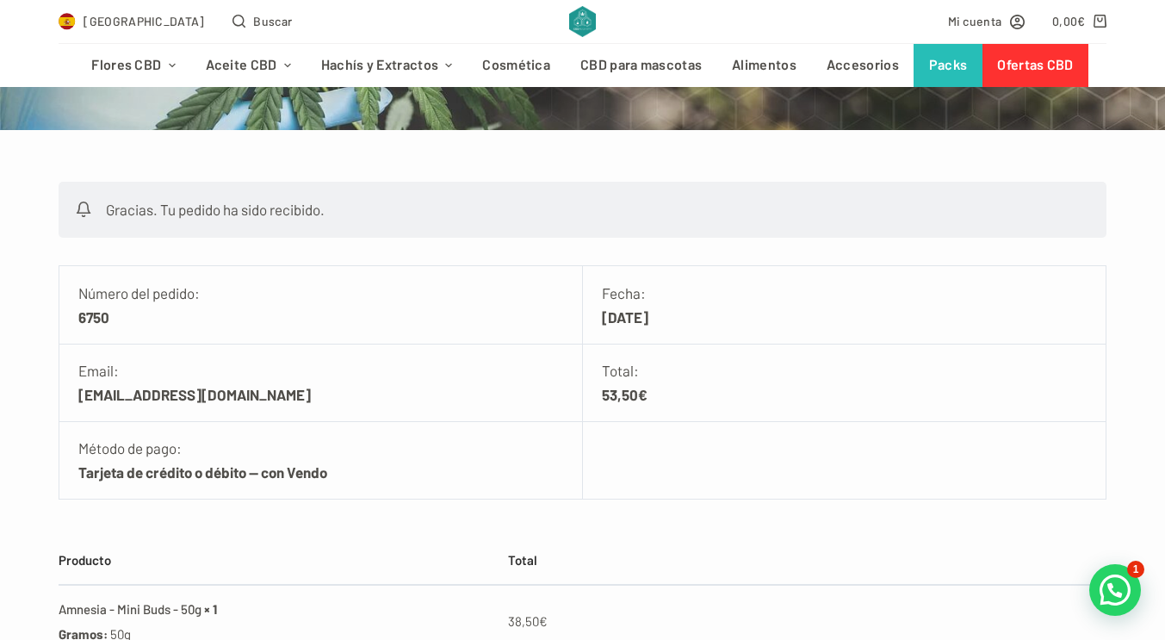
scroll to position [252, 0]
